Goal: Find specific page/section

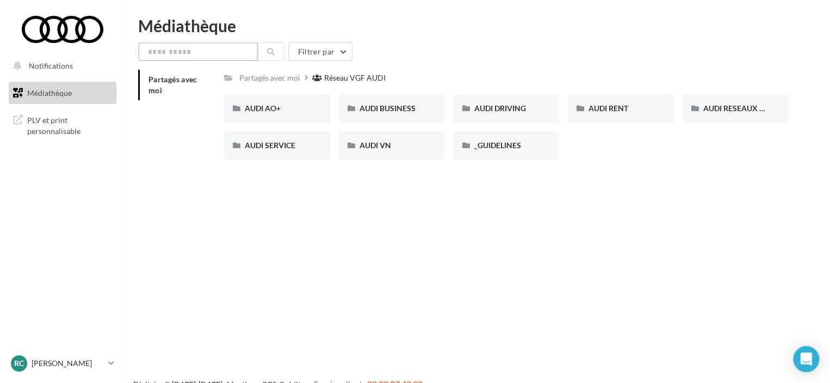
click at [174, 52] on input "text" at bounding box center [198, 51] width 120 height 19
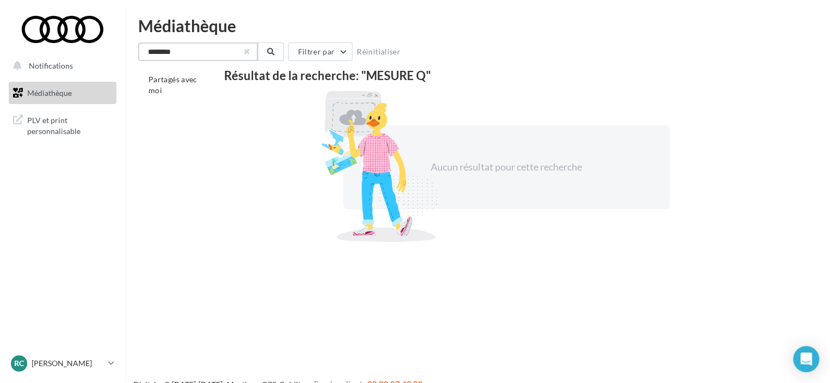
type input "********"
click at [247, 54] on button "button" at bounding box center [247, 52] width 4 height 4
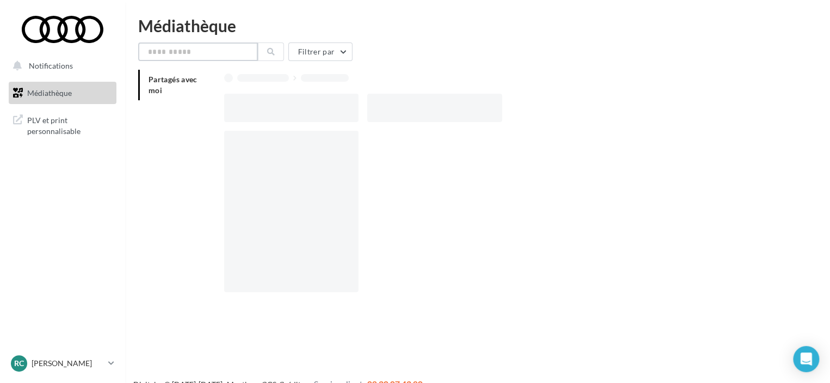
click at [247, 54] on input "text" at bounding box center [198, 51] width 120 height 19
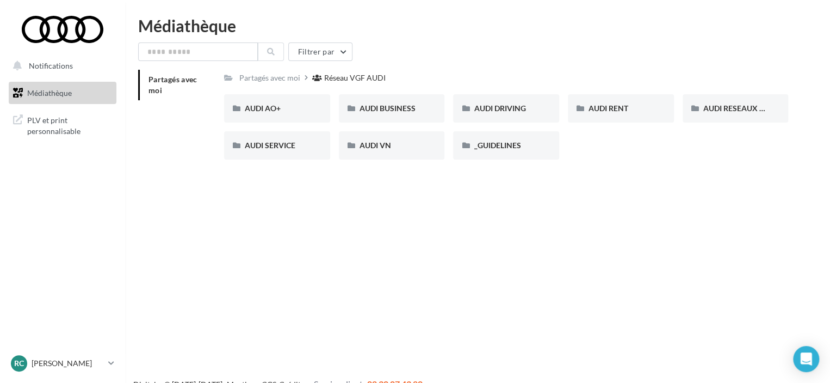
click at [70, 91] on span "Médiathèque" at bounding box center [49, 92] width 45 height 9
click at [58, 116] on span "PLV et print personnalisable" at bounding box center [69, 124] width 85 height 23
